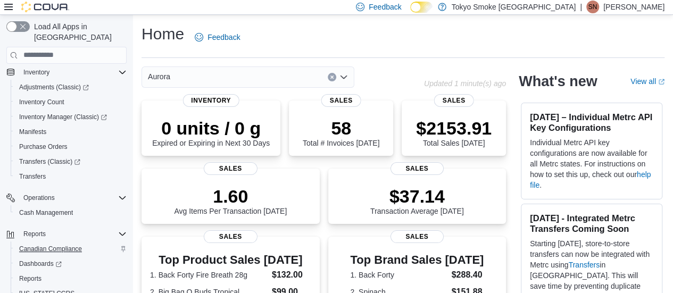
scroll to position [160, 0]
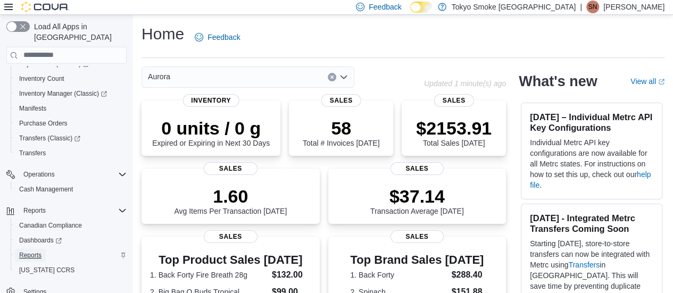
click at [33, 249] on span "Reports" at bounding box center [30, 255] width 22 height 13
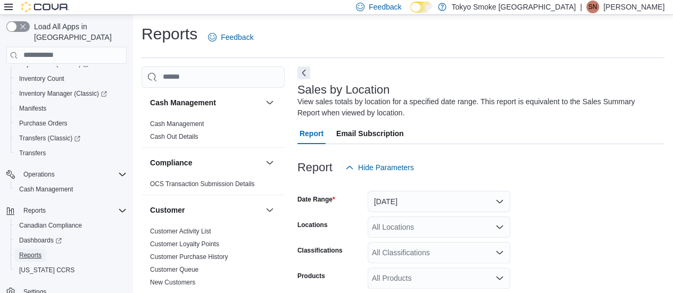
scroll to position [36, 0]
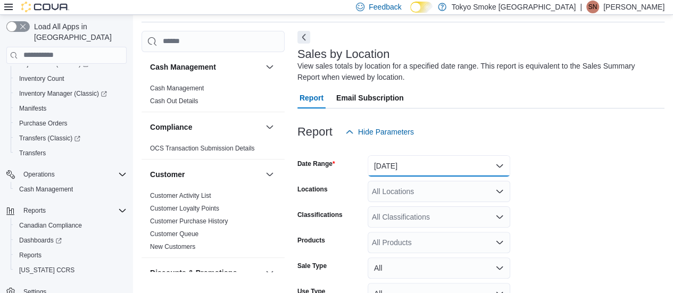
click at [417, 162] on button "[DATE]" at bounding box center [438, 165] width 143 height 21
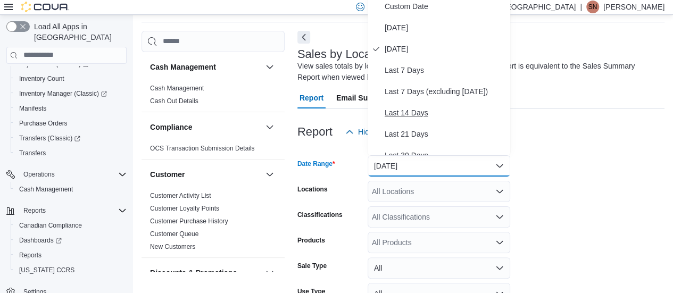
scroll to position [31, 0]
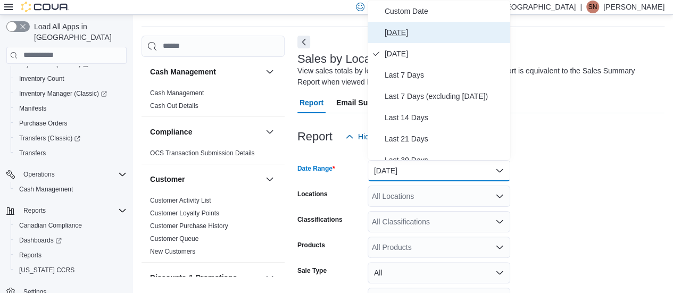
click at [413, 31] on span "[DATE]" at bounding box center [444, 32] width 121 height 13
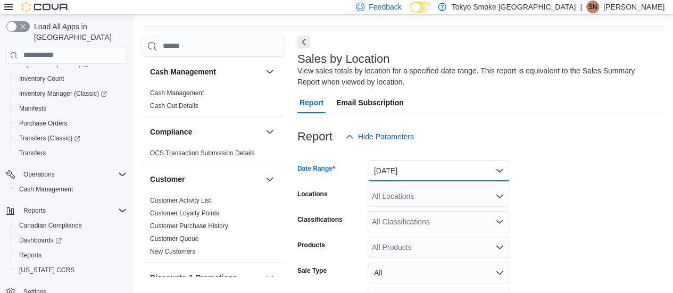
click at [439, 165] on button "[DATE]" at bounding box center [438, 170] width 143 height 21
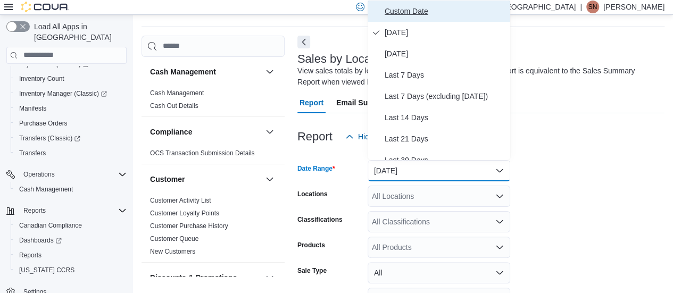
click at [458, 13] on span "Custom Date" at bounding box center [444, 11] width 121 height 13
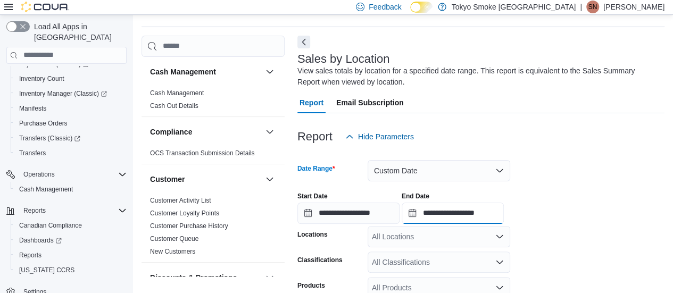
click at [499, 217] on input "**********" at bounding box center [452, 213] width 102 height 21
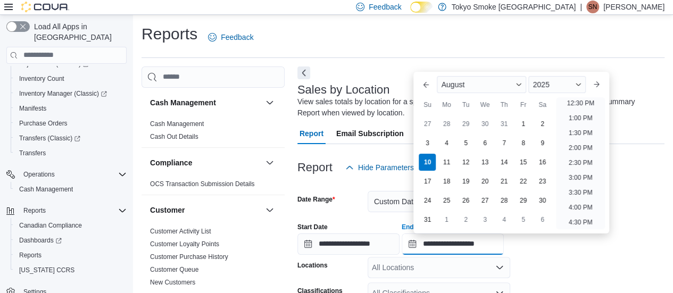
scroll to position [372, 0]
click at [579, 113] on ul "12:00 AM 12:30 AM 1:00 AM 1:30 AM 2:00 AM 2:30 AM 3:00 AM 3:30 AM 4:00 AM 4:30 …" at bounding box center [580, 163] width 48 height 132
click at [579, 121] on li "1:00 PM" at bounding box center [580, 120] width 32 height 13
type input "**********"
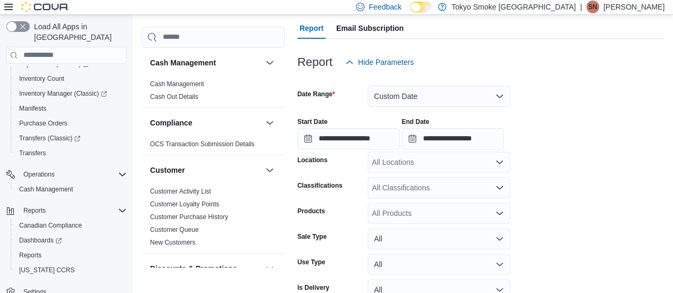
scroll to position [160, 0]
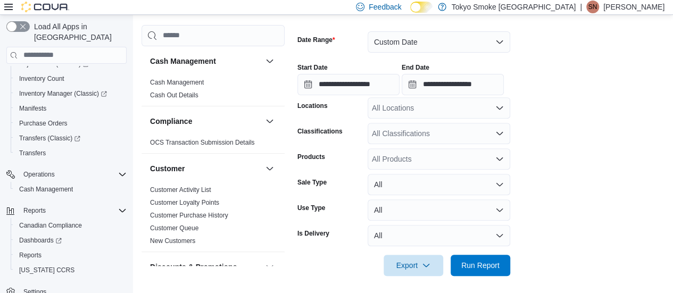
click at [398, 104] on div "All Locations" at bounding box center [438, 107] width 143 height 21
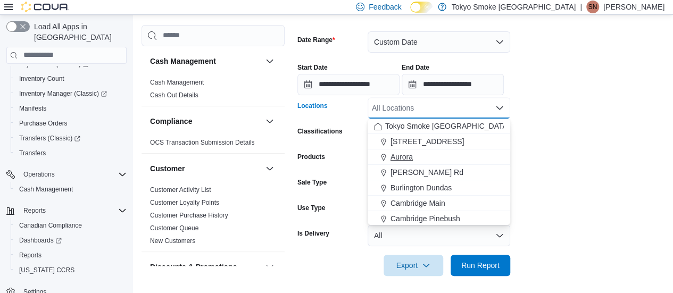
click at [406, 157] on span "Aurora" at bounding box center [401, 157] width 22 height 11
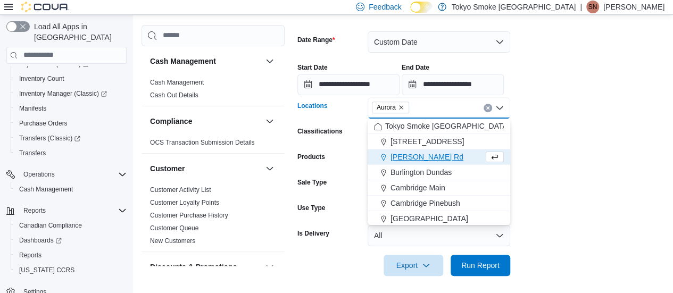
click at [498, 277] on div at bounding box center [480, 282] width 367 height 13
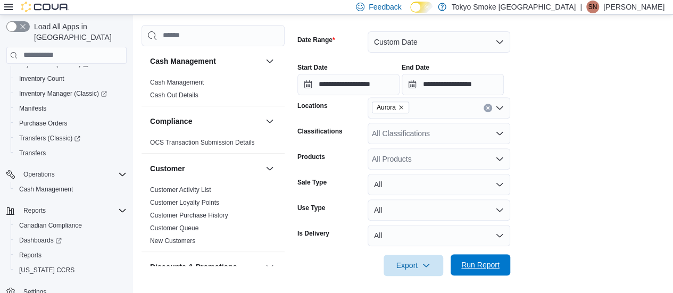
click at [495, 263] on span "Run Report" at bounding box center [480, 264] width 38 height 11
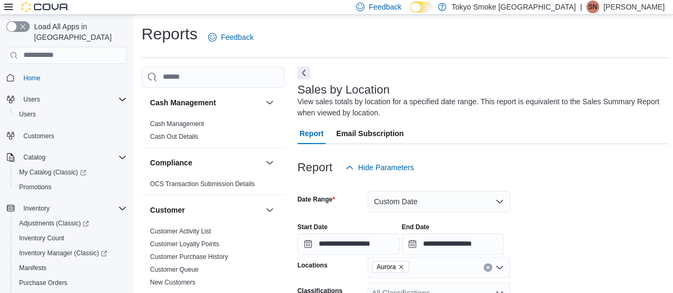
click at [39, 68] on div "Home" at bounding box center [66, 78] width 120 height 20
click at [36, 72] on span "Home" at bounding box center [31, 78] width 17 height 13
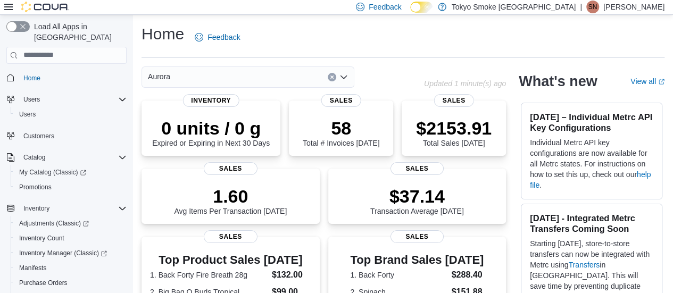
click at [646, 10] on p "[PERSON_NAME]" at bounding box center [633, 7] width 61 height 13
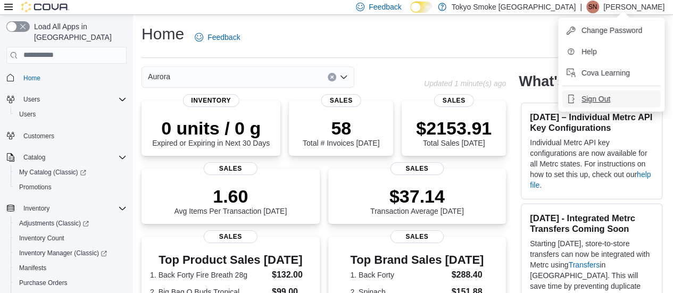
click at [606, 105] on button "Sign Out" at bounding box center [611, 98] width 98 height 17
